Goal: Task Accomplishment & Management: Complete application form

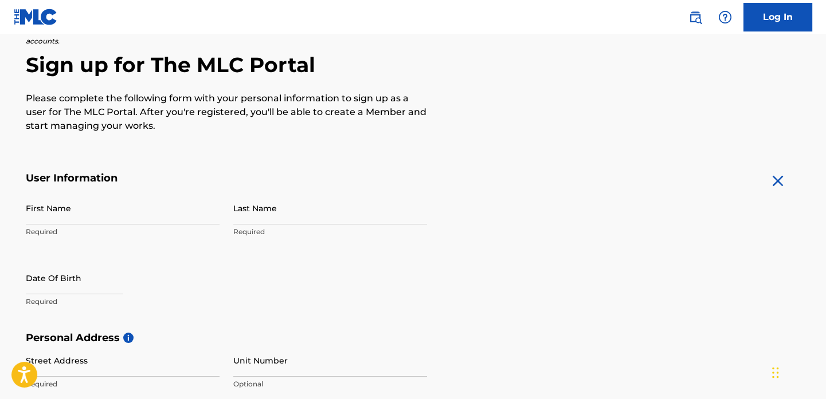
scroll to position [103, 0]
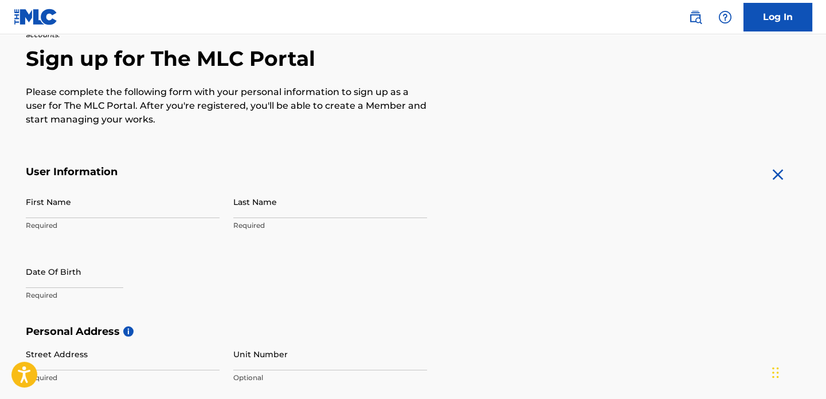
click at [99, 217] on input "First Name" at bounding box center [123, 202] width 194 height 33
type input "Dutchess"
click at [280, 214] on input "Last Name" at bounding box center [330, 202] width 194 height 33
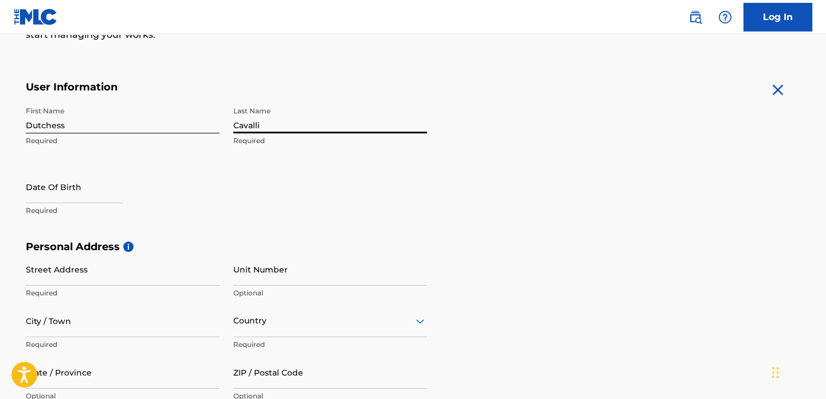
scroll to position [190, 0]
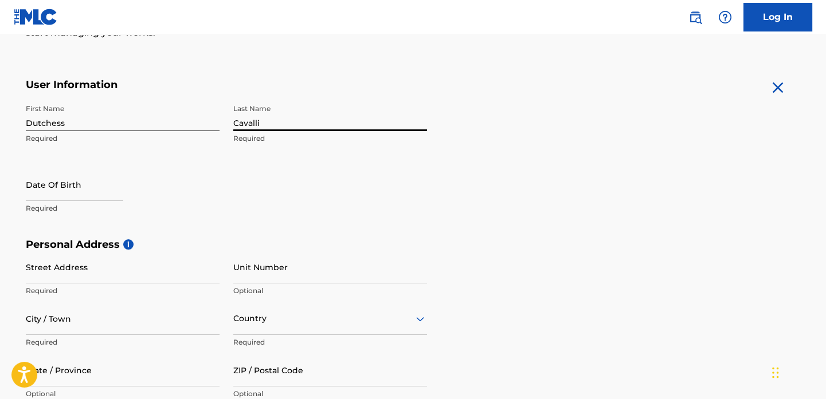
type input "Cavalli"
click at [73, 214] on p "Required" at bounding box center [123, 208] width 194 height 10
click at [88, 201] on input "text" at bounding box center [74, 184] width 97 height 33
select select "7"
select select "2025"
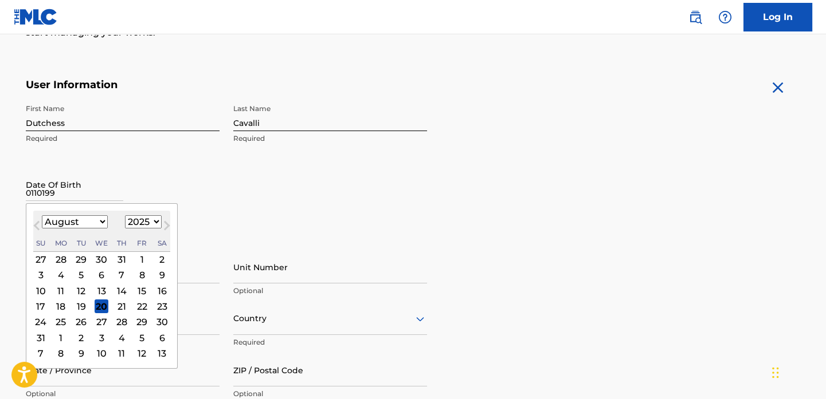
type input "01101995"
click at [646, 151] on form "User Information First Name Dutchess Required Last Name Cavalli Required Date O…" at bounding box center [413, 332] width 775 height 508
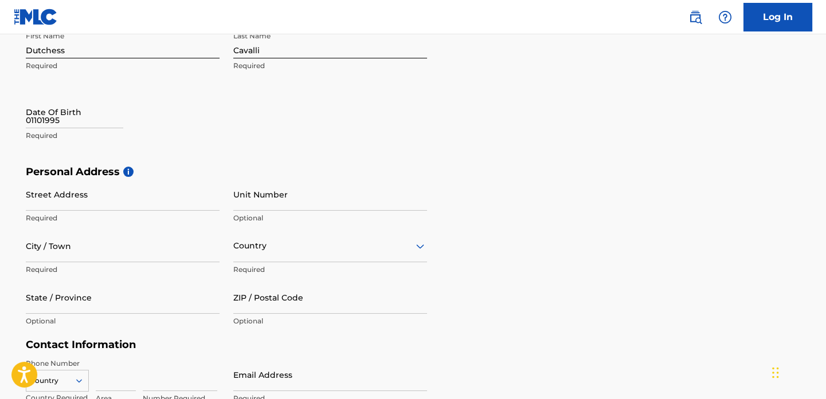
scroll to position [274, 0]
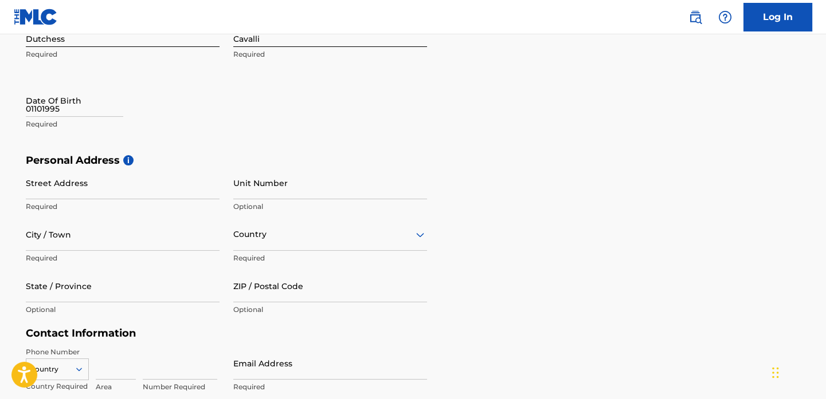
click at [56, 117] on input "01101995" at bounding box center [74, 100] width 97 height 33
select select "7"
select select "2025"
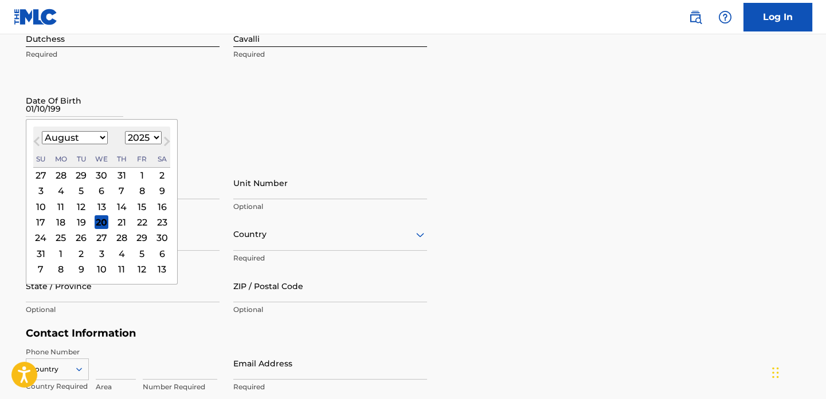
type input "[DATE]"
click at [617, 108] on form "User Information First Name Dutchess Required Last Name Cavalli Required Date O…" at bounding box center [413, 248] width 775 height 508
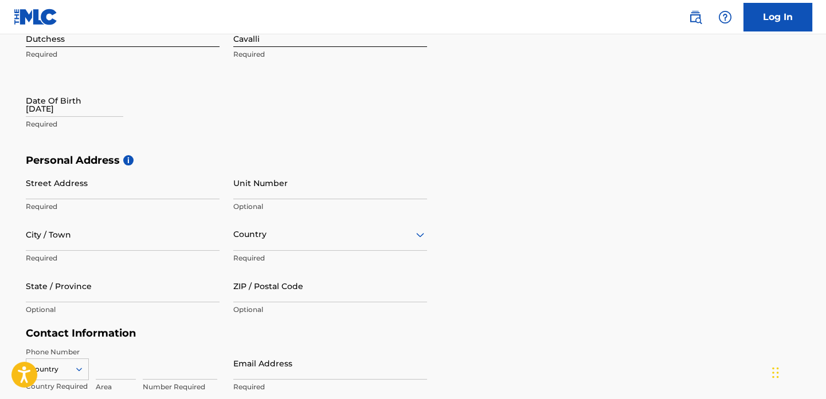
click at [63, 96] on input "[DATE]" at bounding box center [74, 100] width 97 height 33
select select "7"
select select "2025"
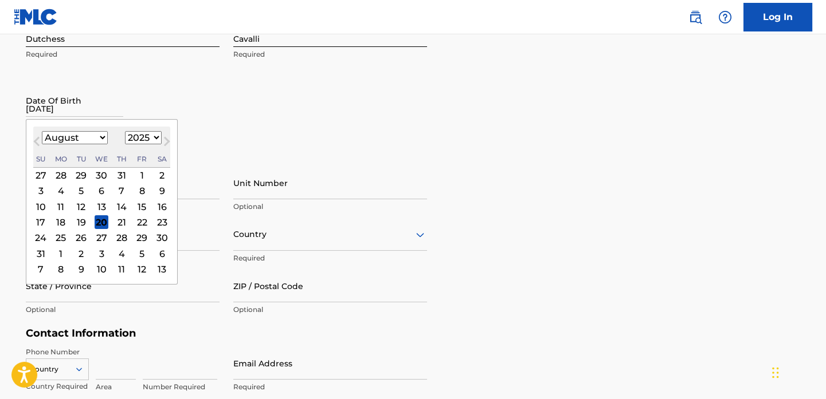
click at [59, 114] on input "[DATE]" at bounding box center [74, 100] width 97 height 33
click at [46, 117] on input "[DATE]" at bounding box center [74, 100] width 97 height 33
type input "0"
click at [72, 144] on select "January February March April May June July August September October November De…" at bounding box center [75, 137] width 66 height 13
select select "0"
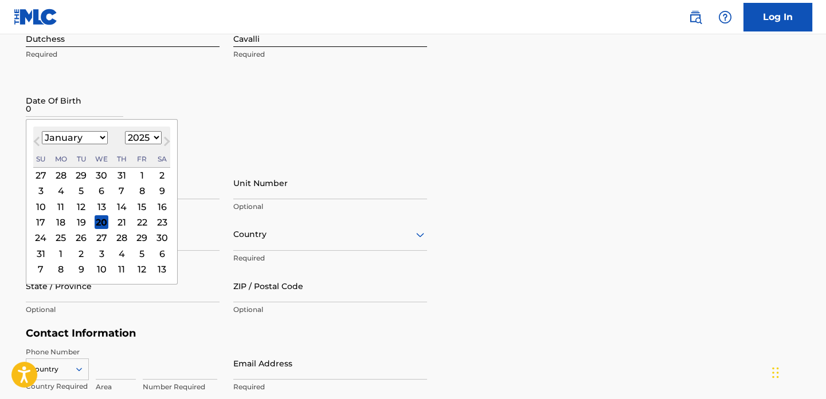
click at [42, 141] on select "January February March April May June July August September October November De…" at bounding box center [75, 137] width 66 height 13
click at [139, 198] on div "10" at bounding box center [142, 192] width 14 height 14
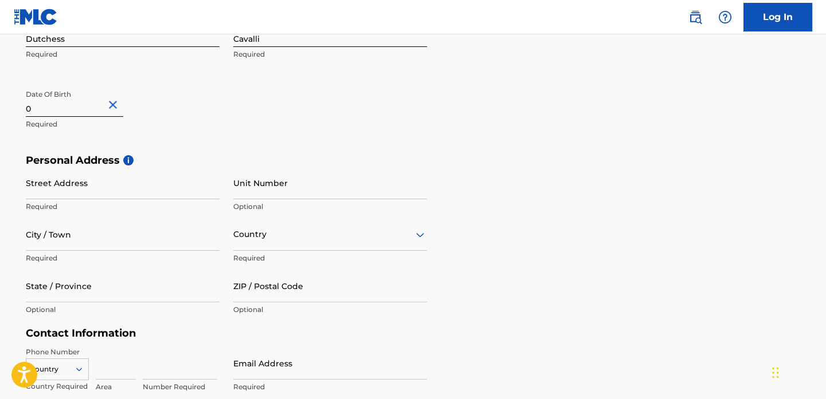
click at [83, 117] on input "0" at bounding box center [74, 100] width 97 height 33
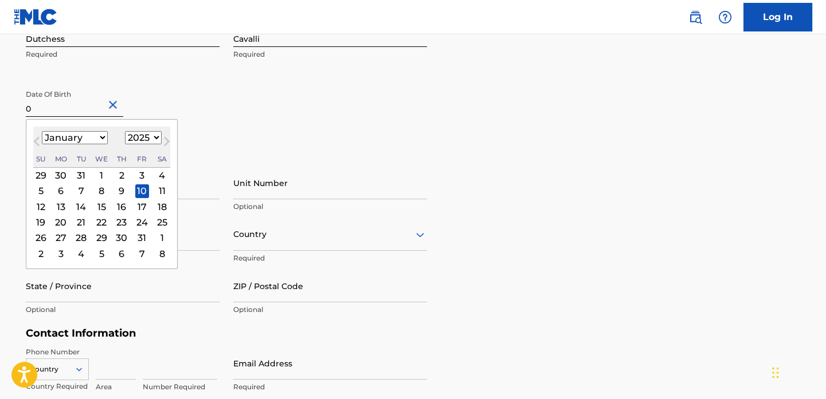
click at [148, 144] on select "1899 1900 1901 1902 1903 1904 1905 1906 1907 1908 1909 1910 1911 1912 1913 1914…" at bounding box center [143, 137] width 37 height 13
select select "1995"
click at [125, 141] on select "1899 1900 1901 1902 1903 1904 1905 1906 1907 1908 1909 1910 1911 1912 1913 1914…" at bounding box center [143, 137] width 37 height 13
click at [530, 132] on form "User Information First Name Dutchess Required Last Name Cavalli Required Date O…" at bounding box center [413, 248] width 775 height 508
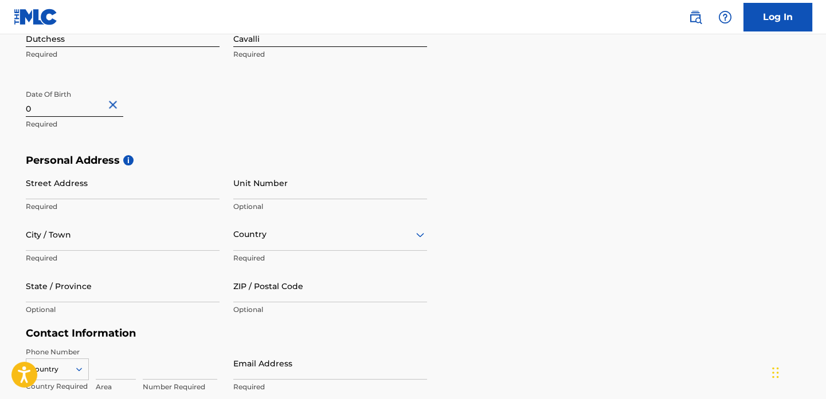
click at [95, 199] on input "Street Address" at bounding box center [123, 183] width 194 height 33
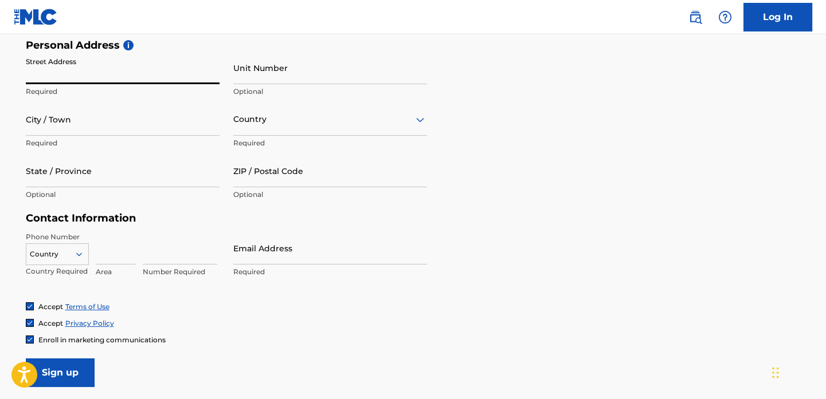
scroll to position [386, 0]
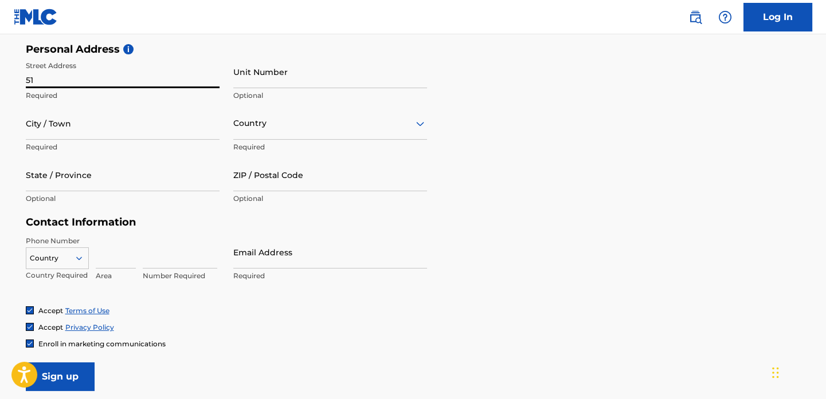
type input "5"
type input "[STREET_ADDRESS]"
click at [181, 140] on input "City / Town" at bounding box center [123, 123] width 194 height 33
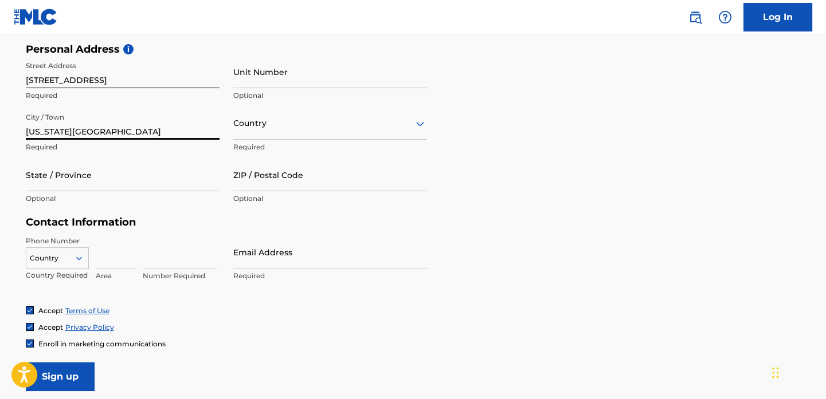
type input "[US_STATE][GEOGRAPHIC_DATA]"
click at [123, 191] on input "State / Province" at bounding box center [123, 175] width 194 height 33
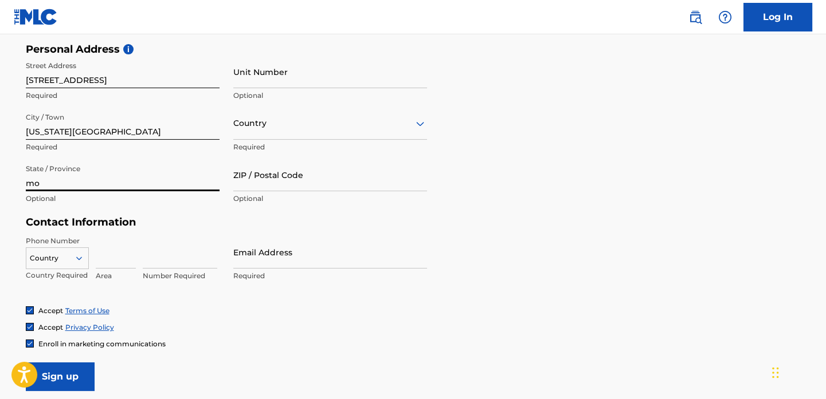
type input "mo"
click at [355, 191] on input "ZIP / Postal Code" at bounding box center [330, 175] width 194 height 33
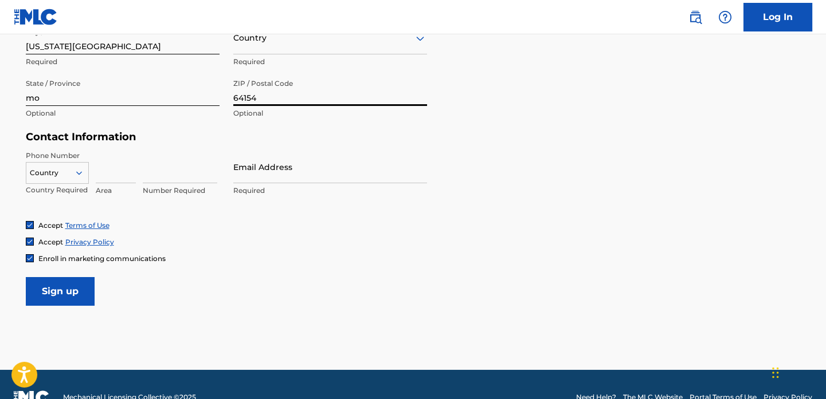
scroll to position [472, 0]
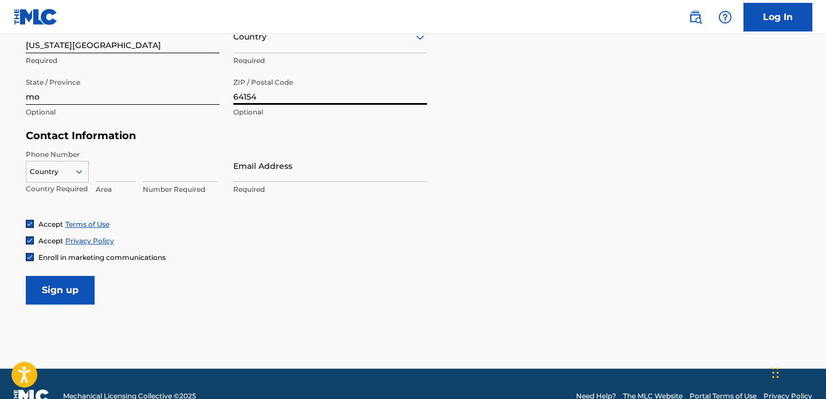
type input "64154"
click at [127, 182] on input at bounding box center [116, 166] width 40 height 33
click at [120, 182] on input "9132388446" at bounding box center [116, 166] width 40 height 33
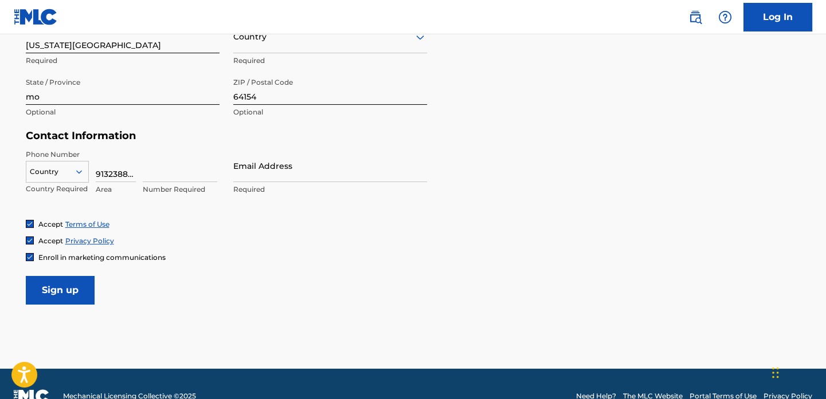
type input "9132388446"
click at [339, 182] on input "Email Address" at bounding box center [330, 166] width 194 height 33
type input "j"
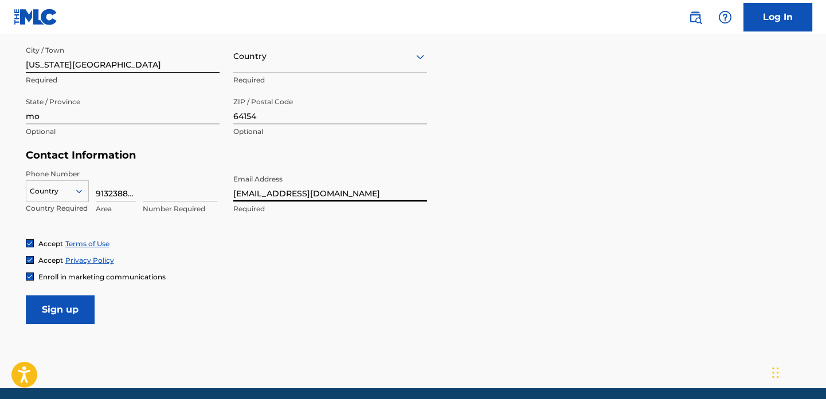
scroll to position [435, 0]
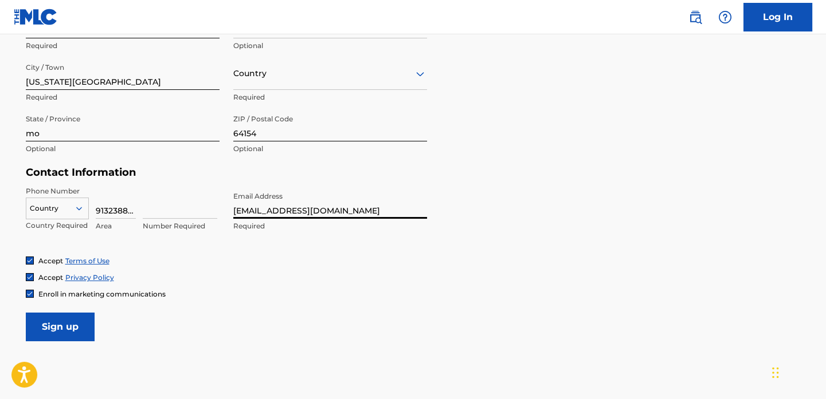
type input "[EMAIL_ADDRESS][DOMAIN_NAME]"
click at [115, 219] on input "9132388446" at bounding box center [116, 202] width 40 height 33
click at [119, 219] on input "9132388446" at bounding box center [116, 202] width 40 height 33
click at [118, 219] on input "9132388446" at bounding box center [116, 202] width 40 height 33
click at [121, 219] on input "9132388446" at bounding box center [116, 202] width 40 height 33
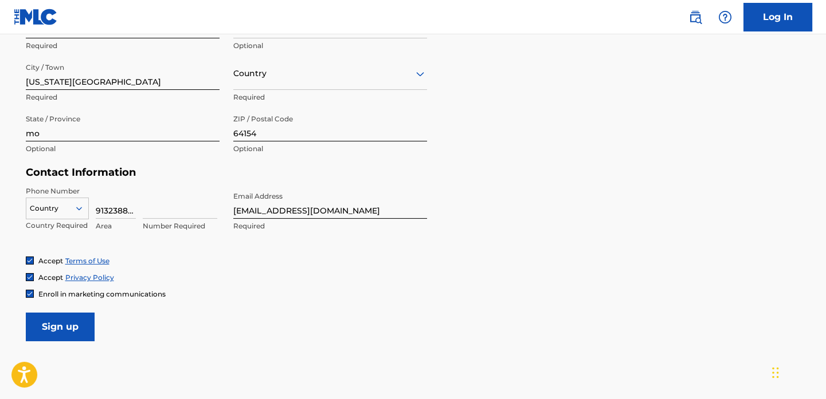
click at [109, 219] on input "9132388446" at bounding box center [116, 202] width 40 height 33
click at [117, 219] on input "9132388446" at bounding box center [116, 202] width 40 height 33
type input "913"
click at [182, 219] on input at bounding box center [180, 202] width 74 height 33
type input "2388446"
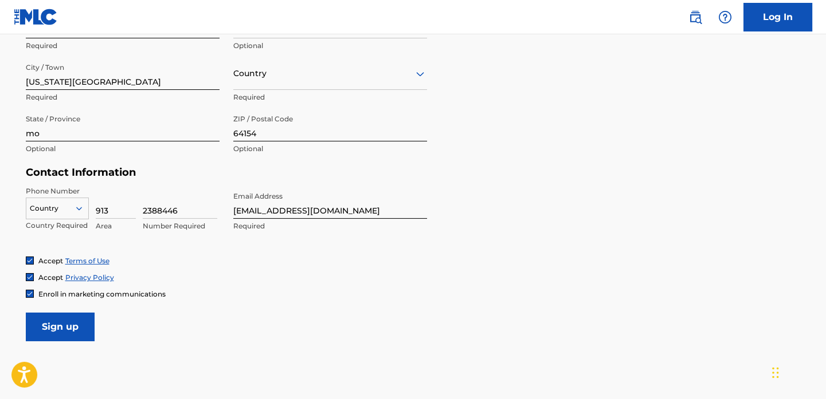
click at [614, 125] on div "Personal Address i Street Address [STREET_ADDRESS] Unit Number Optional City / …" at bounding box center [413, 80] width 775 height 174
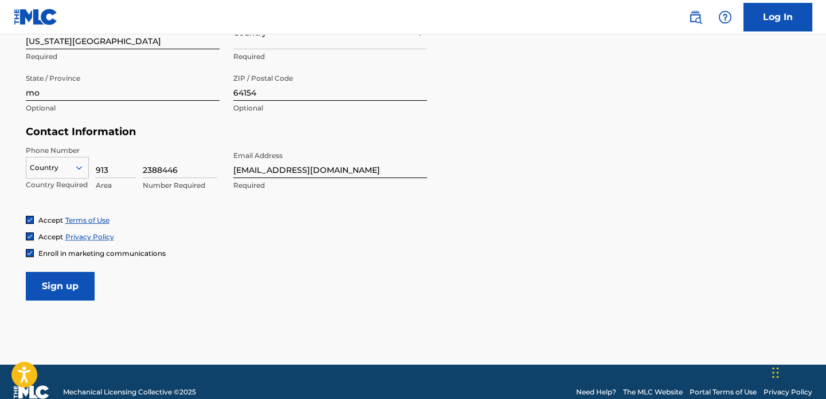
scroll to position [520, 0]
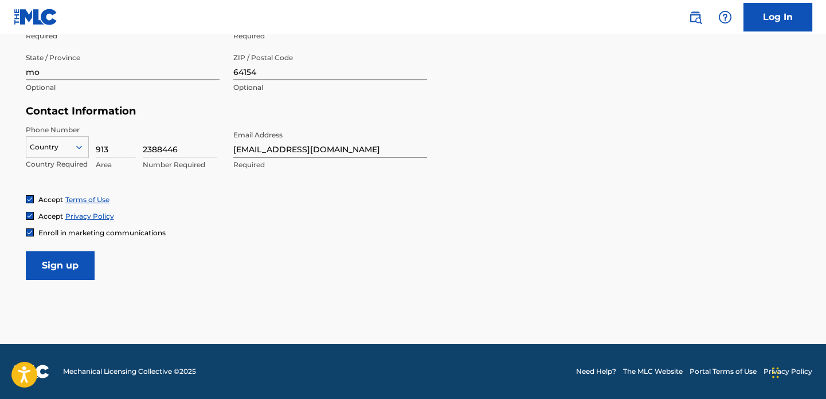
click at [509, 216] on div "Accept Privacy Policy" at bounding box center [413, 216] width 775 height 10
click at [78, 270] on input "Sign up" at bounding box center [60, 266] width 69 height 29
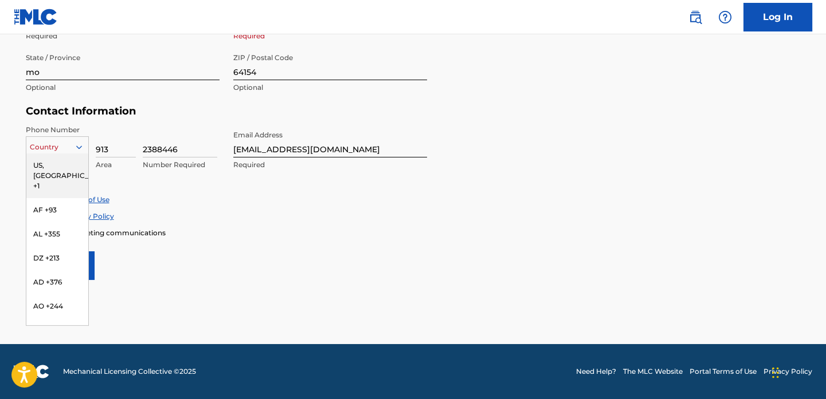
click at [50, 171] on div "US, [GEOGRAPHIC_DATA] +1" at bounding box center [57, 176] width 62 height 45
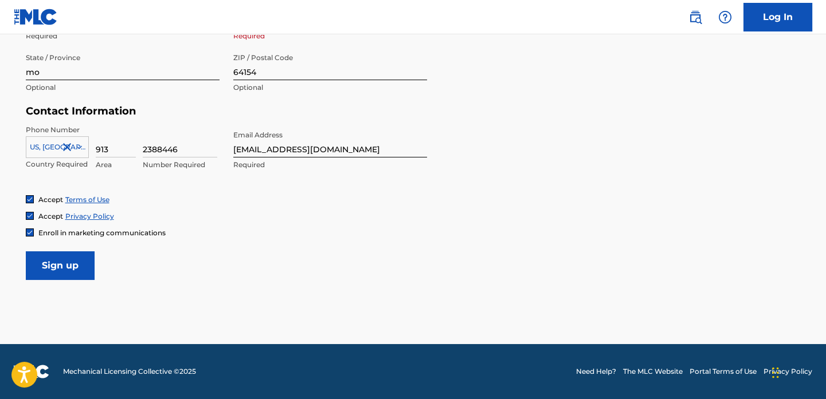
click at [54, 280] on input "Sign up" at bounding box center [60, 266] width 69 height 29
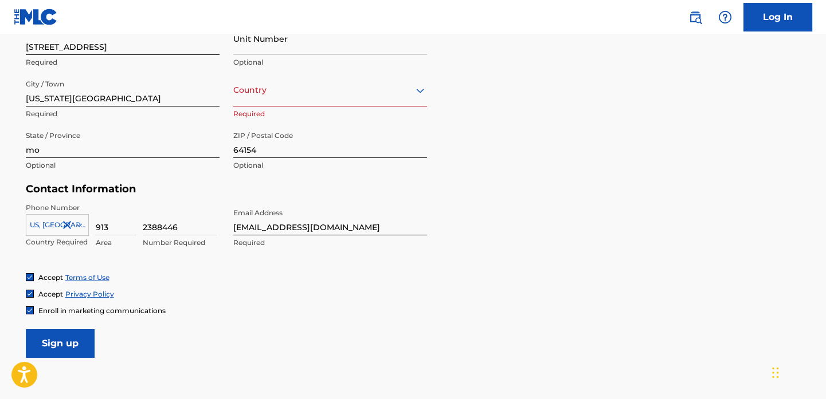
scroll to position [415, 0]
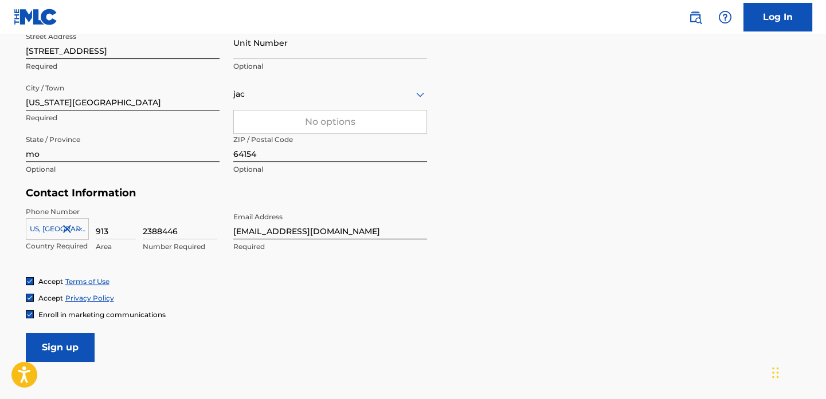
type input "jack"
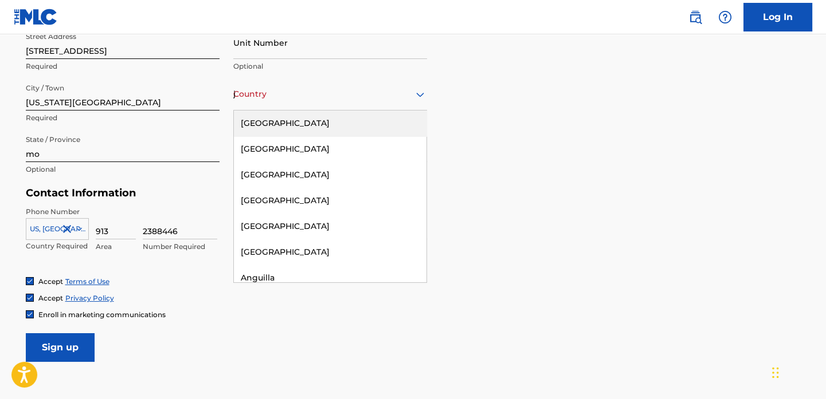
click at [334, 136] on div "[GEOGRAPHIC_DATA]" at bounding box center [330, 124] width 193 height 26
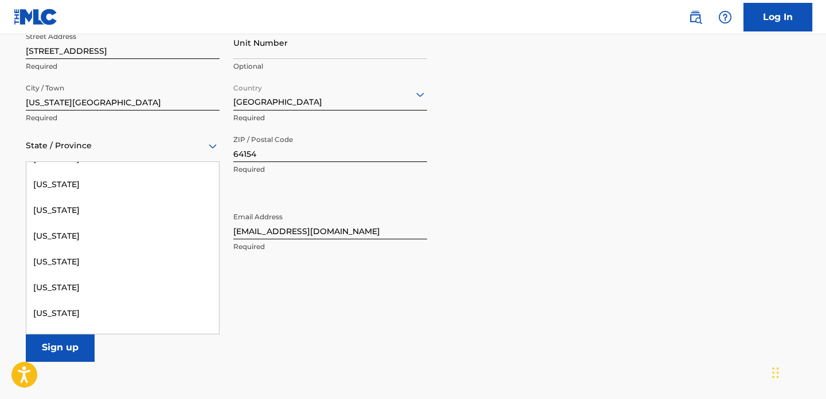
scroll to position [637, 0]
click at [97, 248] on div "[US_STATE]" at bounding box center [122, 235] width 193 height 26
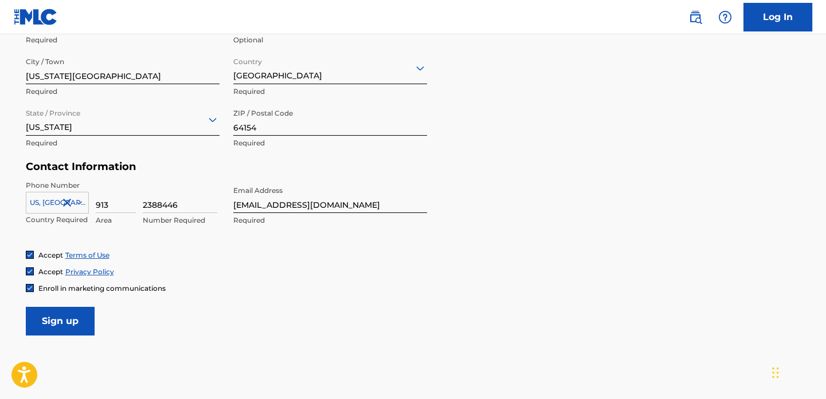
scroll to position [520, 0]
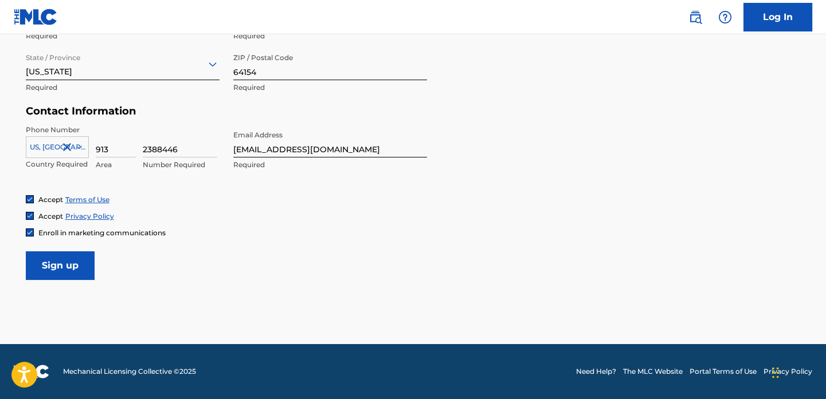
click at [55, 270] on input "Sign up" at bounding box center [60, 266] width 69 height 29
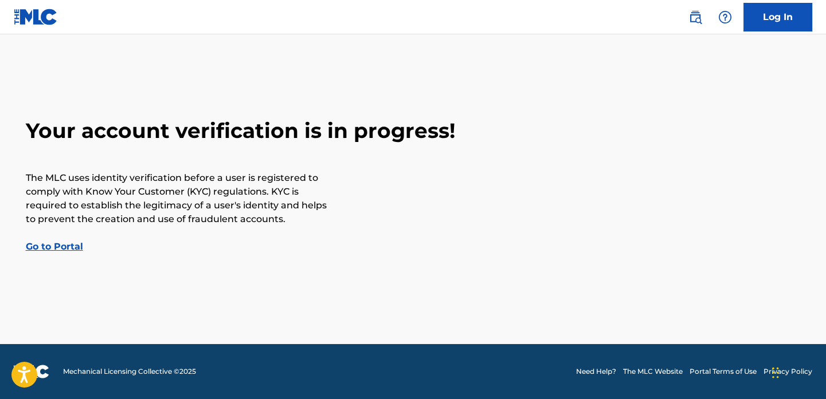
click at [60, 249] on link "Go to Portal" at bounding box center [54, 246] width 57 height 11
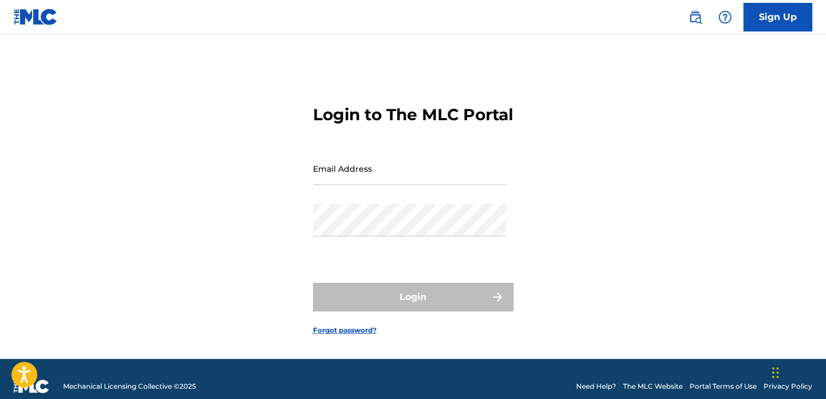
click at [619, 156] on div "Login to The MLC Portal Email Address Password Login Forgot password?" at bounding box center [413, 211] width 802 height 296
click at [77, 14] on nav "Sign Up" at bounding box center [413, 17] width 826 height 34
click at [76, 15] on nav "Sign Up" at bounding box center [413, 17] width 826 height 34
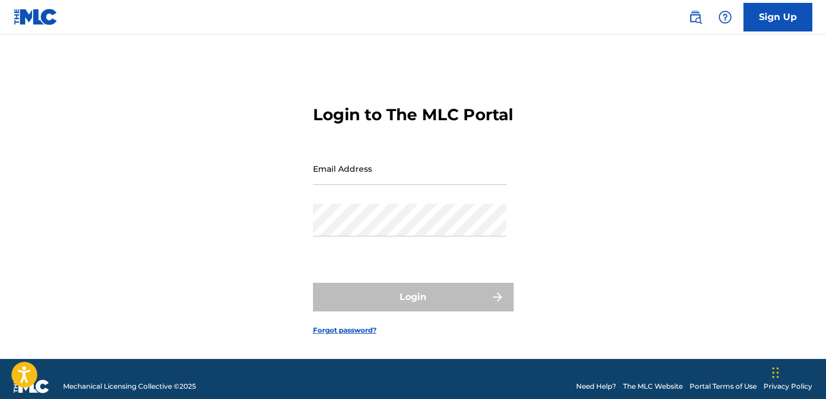
click at [76, 15] on nav "Sign Up" at bounding box center [413, 17] width 826 height 34
